Goal: Information Seeking & Learning: Learn about a topic

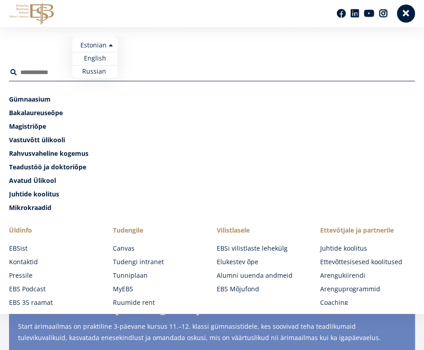
click at [111, 41] on ul "Estonian English Russian" at bounding box center [94, 57] width 45 height 42
click at [105, 60] on link "English" at bounding box center [94, 58] width 45 height 13
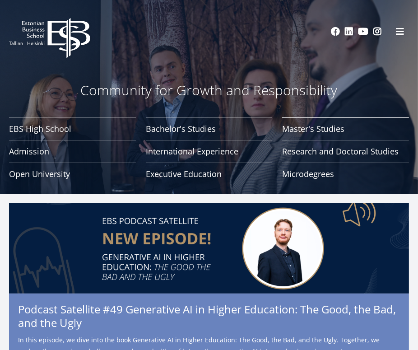
click at [316, 132] on link "Master's Studies" at bounding box center [345, 128] width 127 height 23
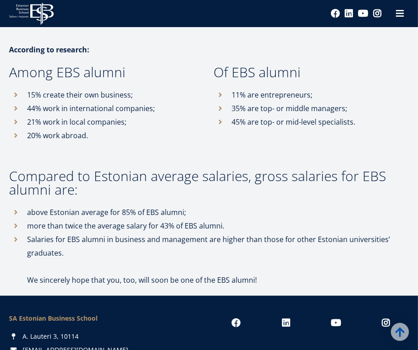
scroll to position [5211, 0]
